Goal: Transaction & Acquisition: Purchase product/service

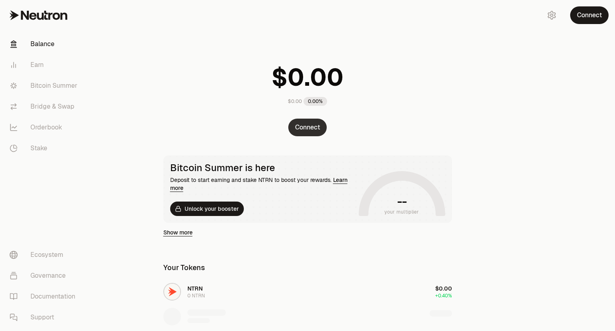
click at [307, 127] on button "Connect" at bounding box center [307, 128] width 38 height 18
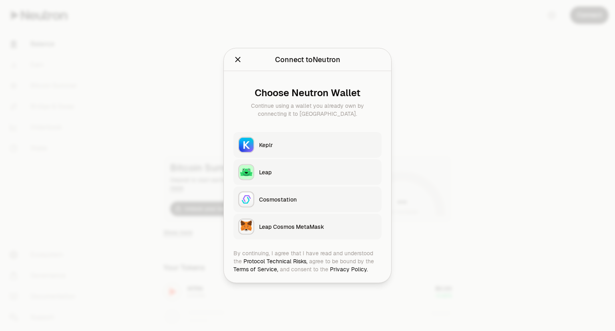
click at [465, 125] on div at bounding box center [307, 165] width 615 height 331
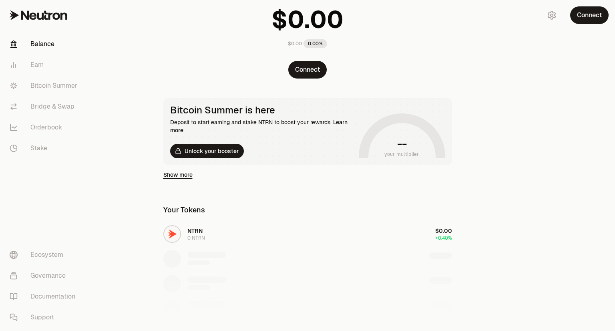
scroll to position [120, 0]
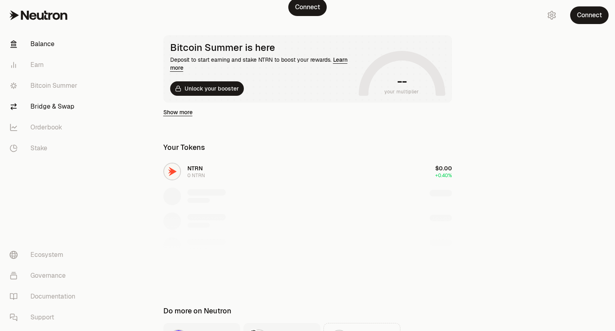
click at [41, 108] on link "Bridge & Swap" at bounding box center [44, 106] width 83 height 21
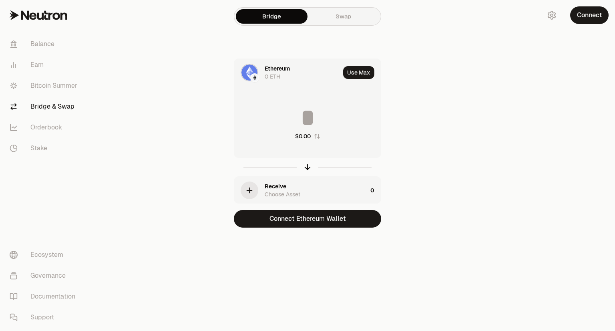
click at [261, 70] on div "Ethereum 0 ETH" at bounding box center [287, 72] width 106 height 27
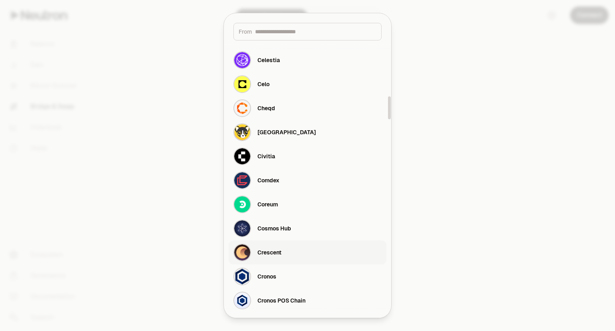
scroll to position [681, 0]
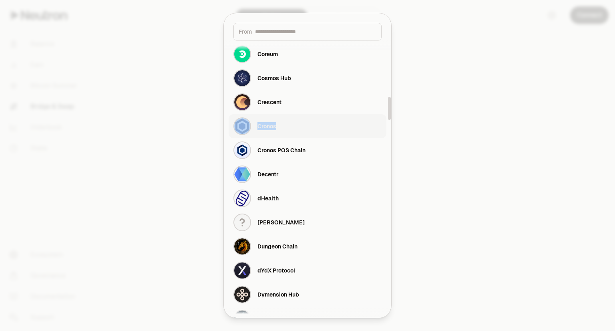
drag, startPoint x: 390, startPoint y: 113, endPoint x: 386, endPoint y: 129, distance: 16.1
click at [323, 36] on div "From" at bounding box center [307, 32] width 148 height 18
click at [317, 38] on div "From" at bounding box center [307, 32] width 148 height 18
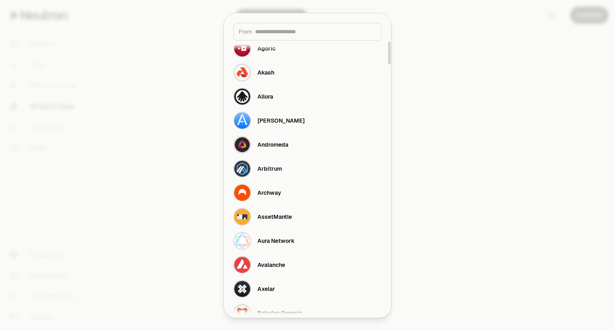
scroll to position [0, 0]
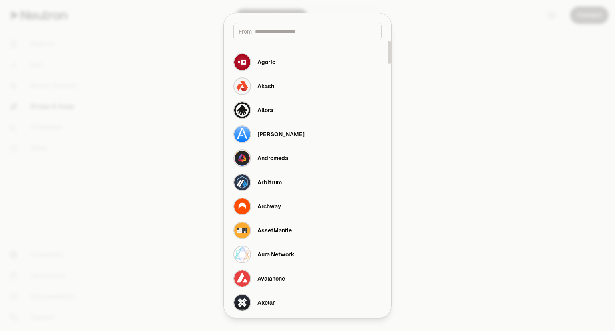
click at [458, 124] on div at bounding box center [307, 165] width 615 height 331
